Goal: Task Accomplishment & Management: Manage account settings

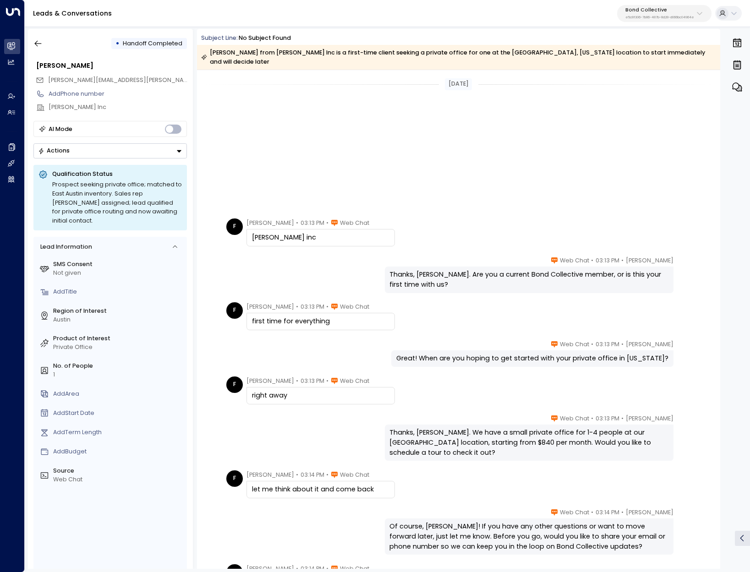
scroll to position [207, 0]
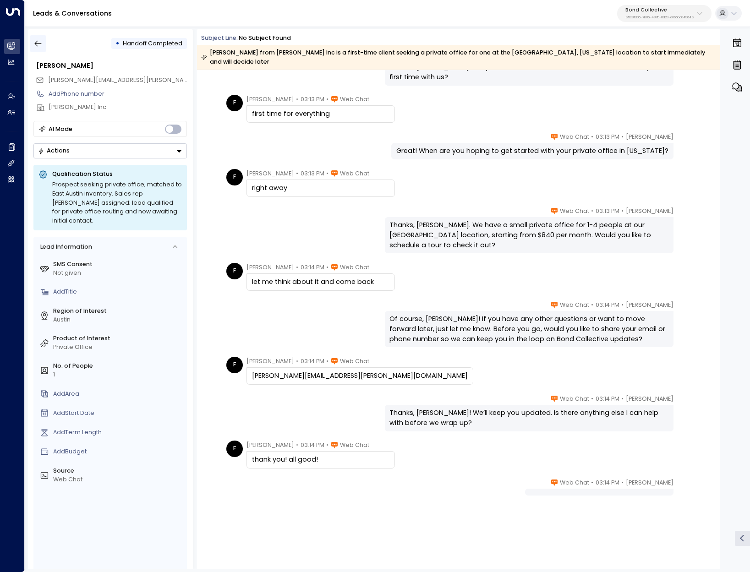
click at [35, 41] on icon "button" at bounding box center [37, 43] width 9 height 9
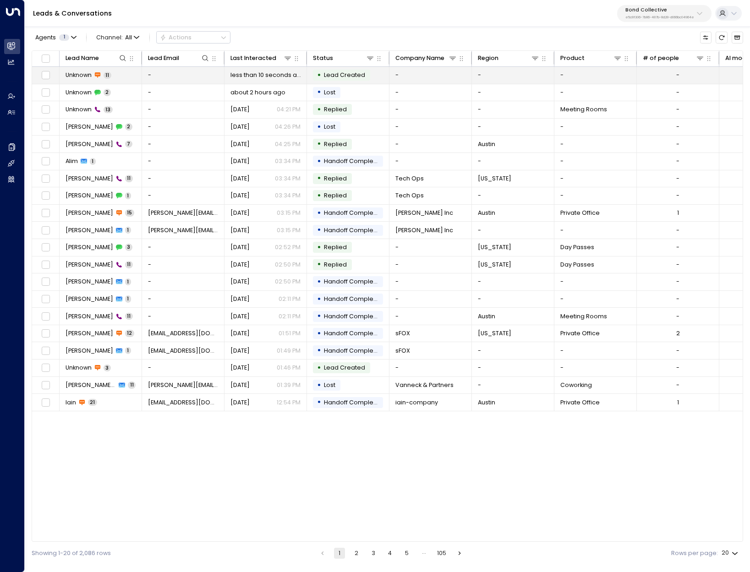
click at [81, 76] on span "Unknown" at bounding box center [78, 75] width 26 height 8
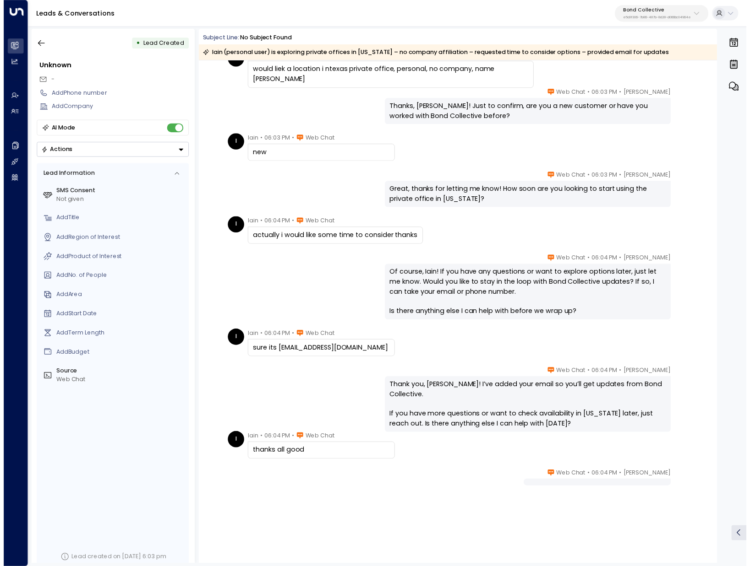
scroll to position [88, 0]
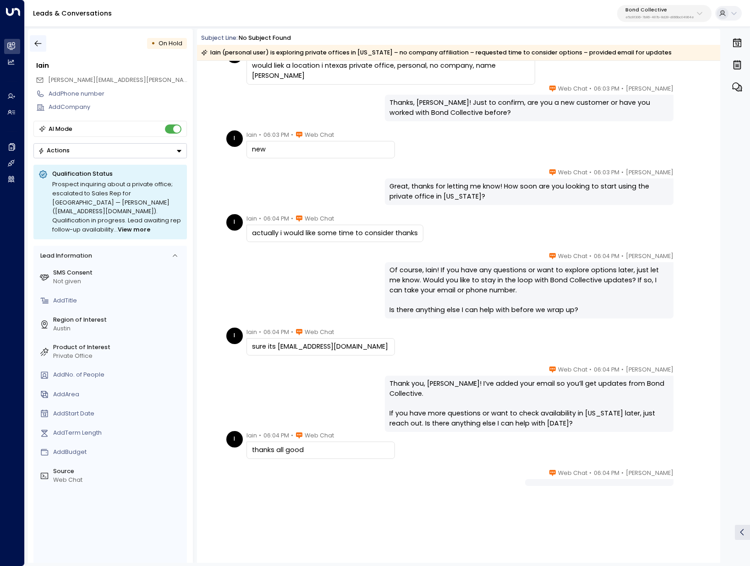
click at [33, 48] on button "button" at bounding box center [38, 43] width 16 height 16
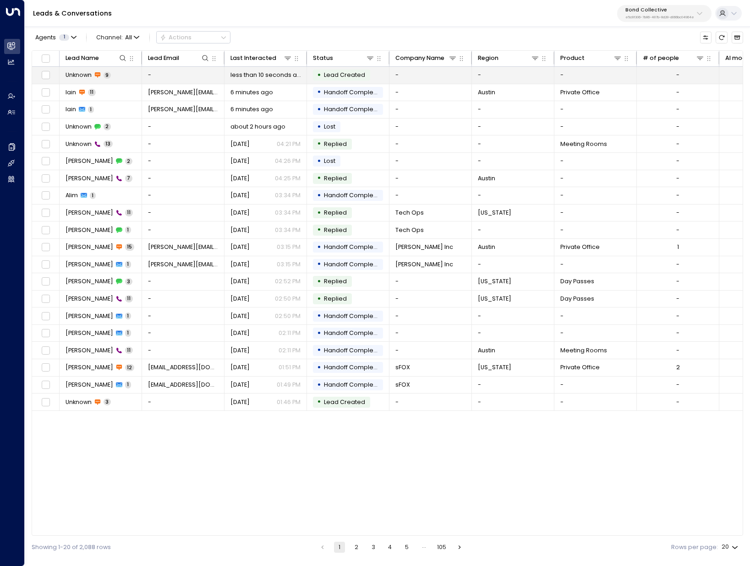
click at [72, 78] on span "Unknown" at bounding box center [78, 75] width 26 height 8
